Goal: Task Accomplishment & Management: Use online tool/utility

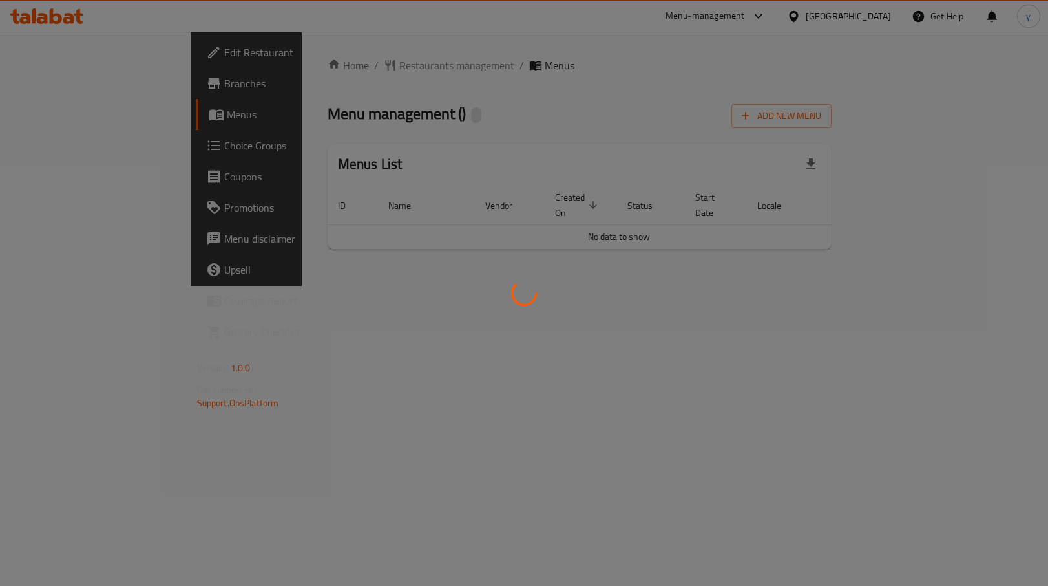
click at [71, 148] on div at bounding box center [524, 293] width 1048 height 586
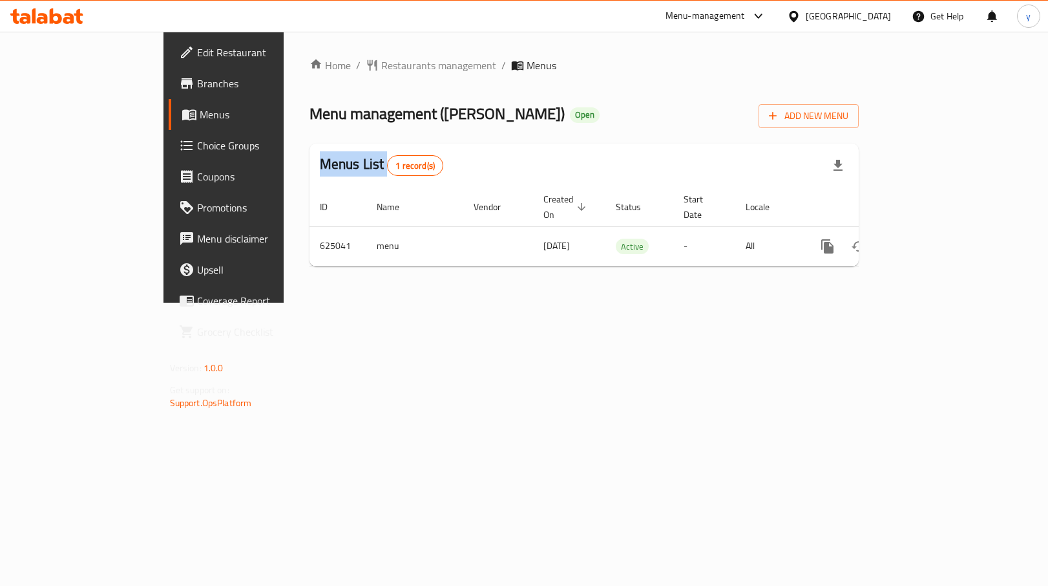
click at [71, 148] on div at bounding box center [524, 293] width 1048 height 586
click at [197, 148] on span "Choice Groups" at bounding box center [262, 146] width 131 height 16
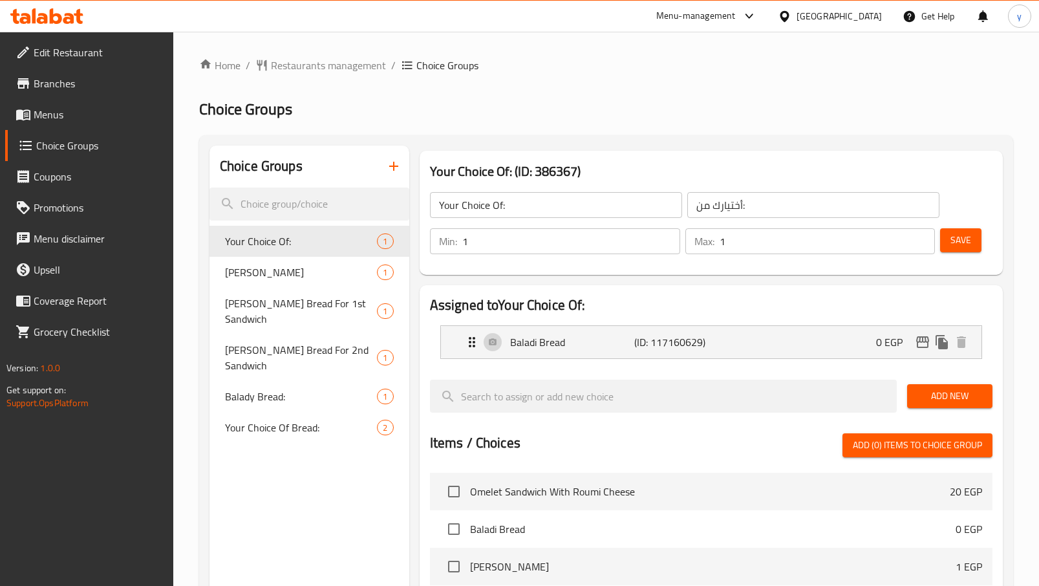
click at [292, 398] on div at bounding box center [519, 293] width 1039 height 586
click at [292, 420] on span "Your Choice Of Bread:" at bounding box center [301, 428] width 153 height 16
type input "Your Choice Of Bread:"
type input "اختيارك من الخبز:"
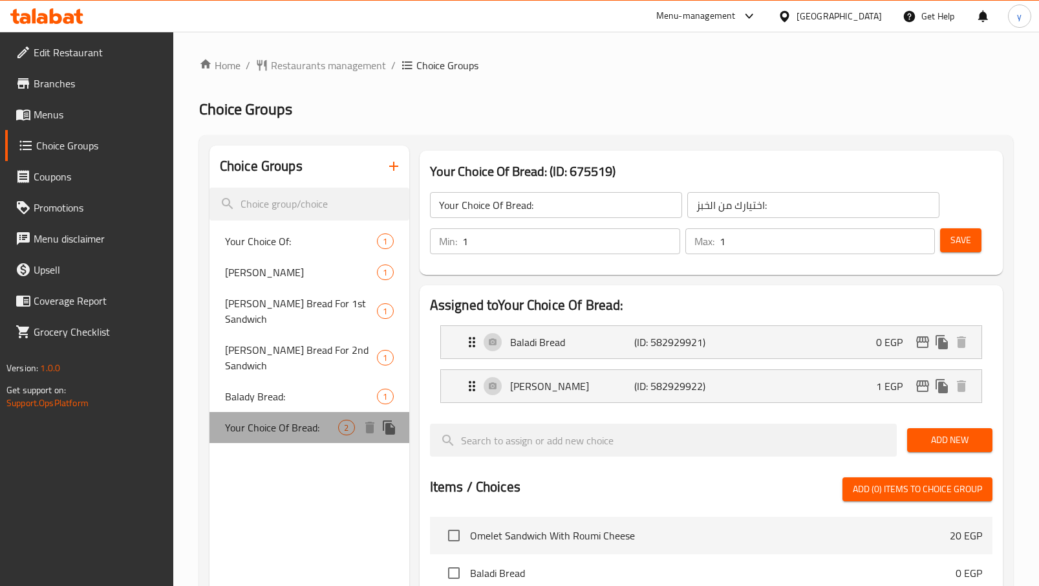
click at [292, 420] on span "Your Choice Of Bread:" at bounding box center [282, 428] width 114 height 16
click at [54, 11] on icon at bounding box center [46, 16] width 73 height 16
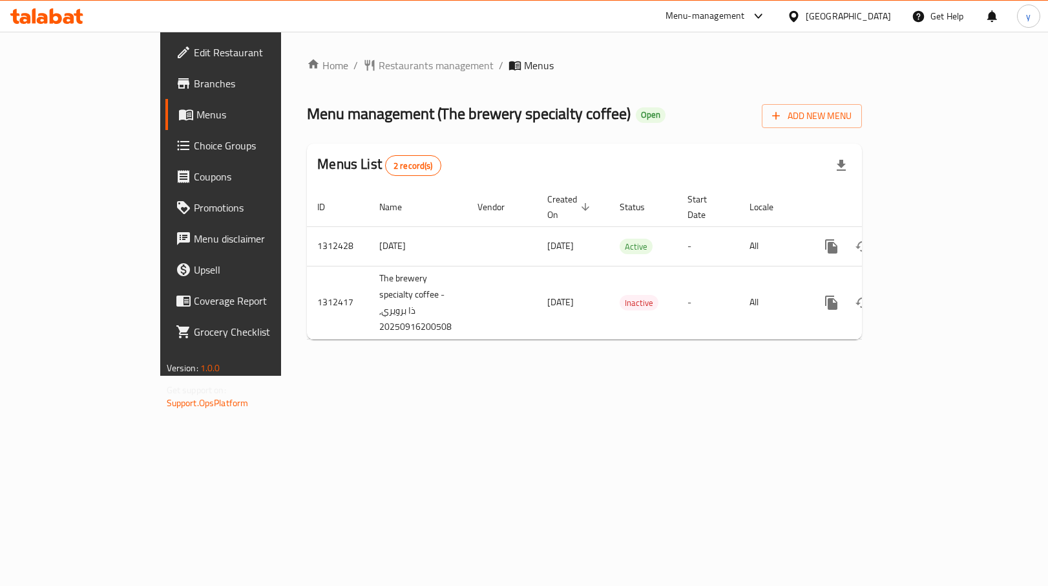
click at [194, 151] on span "Choice Groups" at bounding box center [259, 146] width 131 height 16
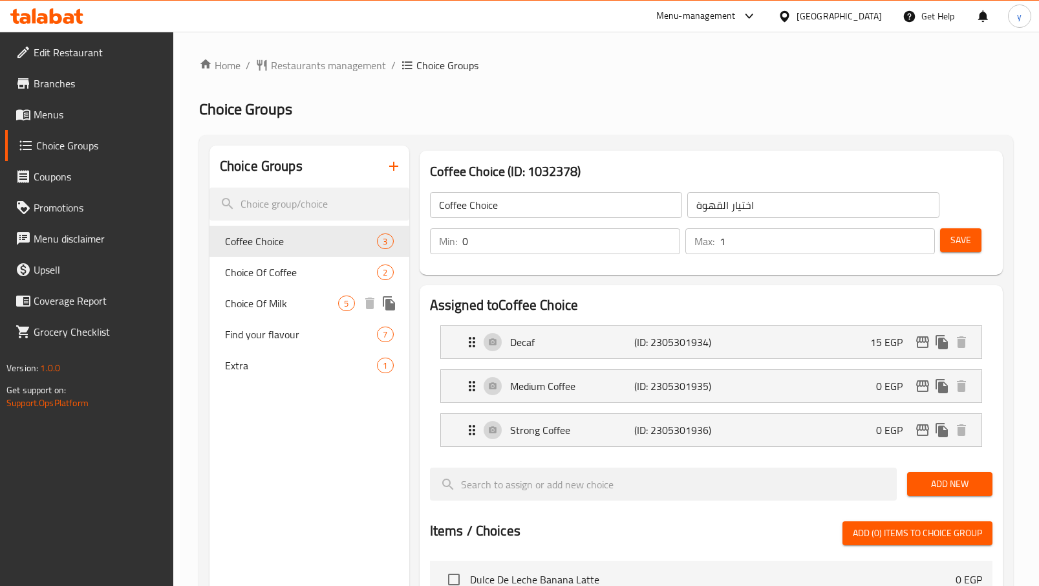
click at [286, 296] on span "Choice Of Milk" at bounding box center [282, 303] width 114 height 16
type input "Choice Of Milk"
type input "اختار الحليب"
type input "1"
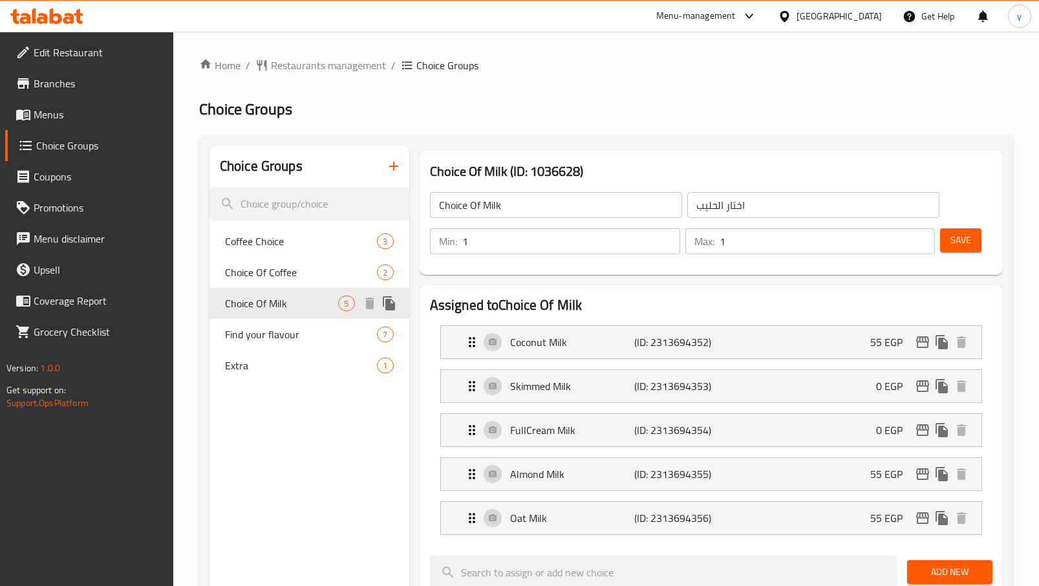
click at [286, 296] on span "Choice Of Milk" at bounding box center [282, 303] width 114 height 16
click at [79, 23] on icon at bounding box center [78, 16] width 9 height 15
